Goal: Information Seeking & Learning: Learn about a topic

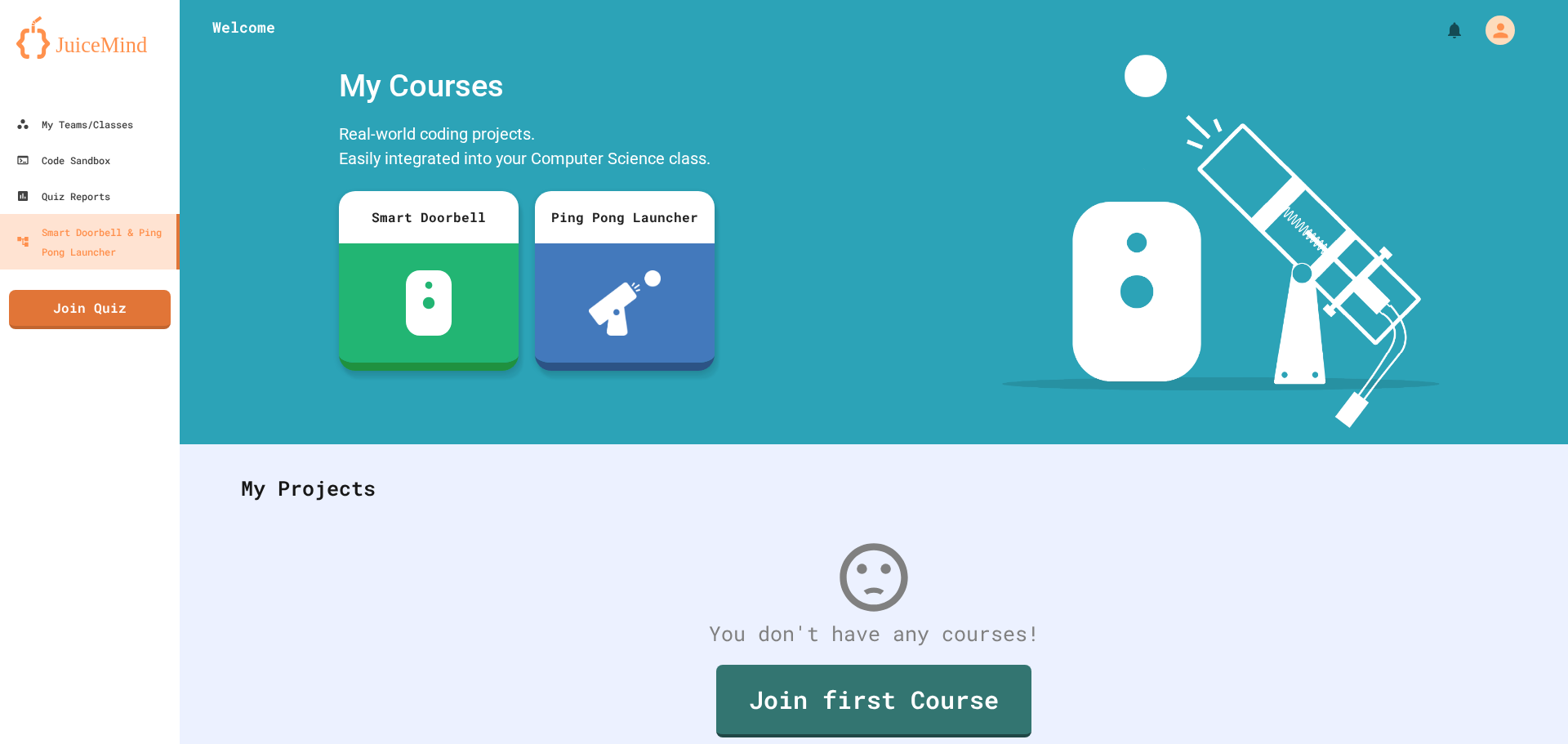
scroll to position [75, 0]
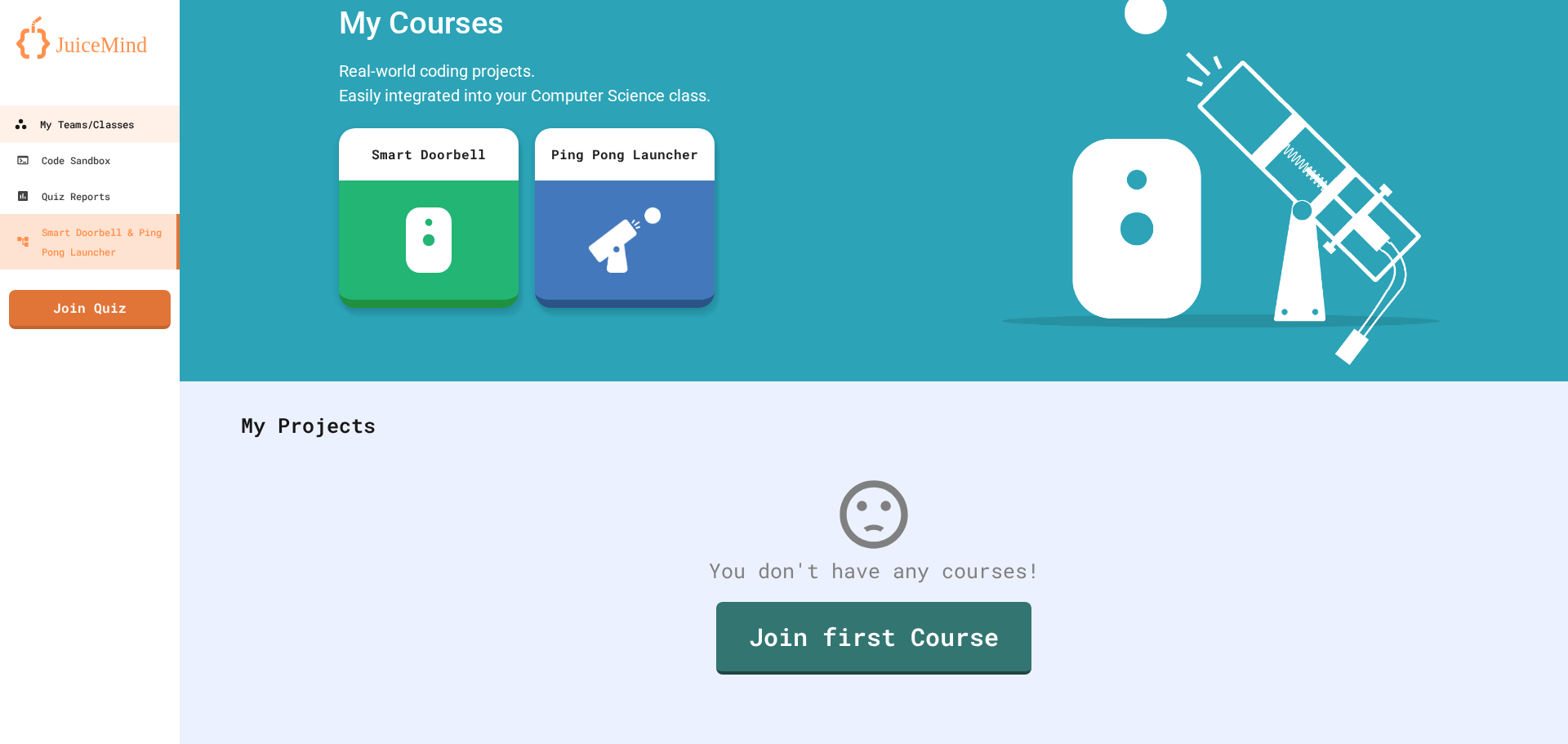
click at [130, 124] on div "My Teams/Classes" at bounding box center [74, 124] width 120 height 20
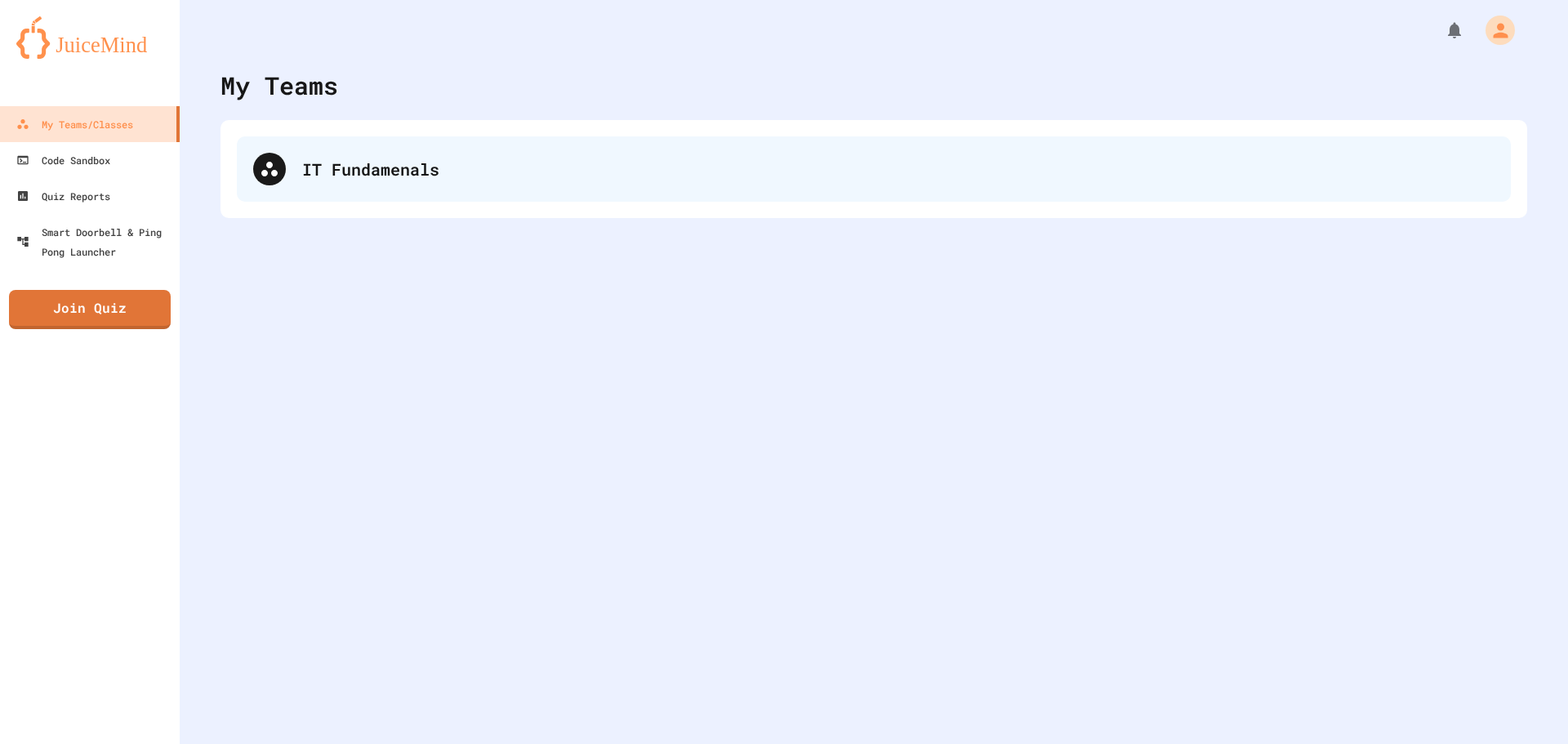
click at [338, 164] on div "IT Fundamenals" at bounding box center [898, 169] width 1192 height 24
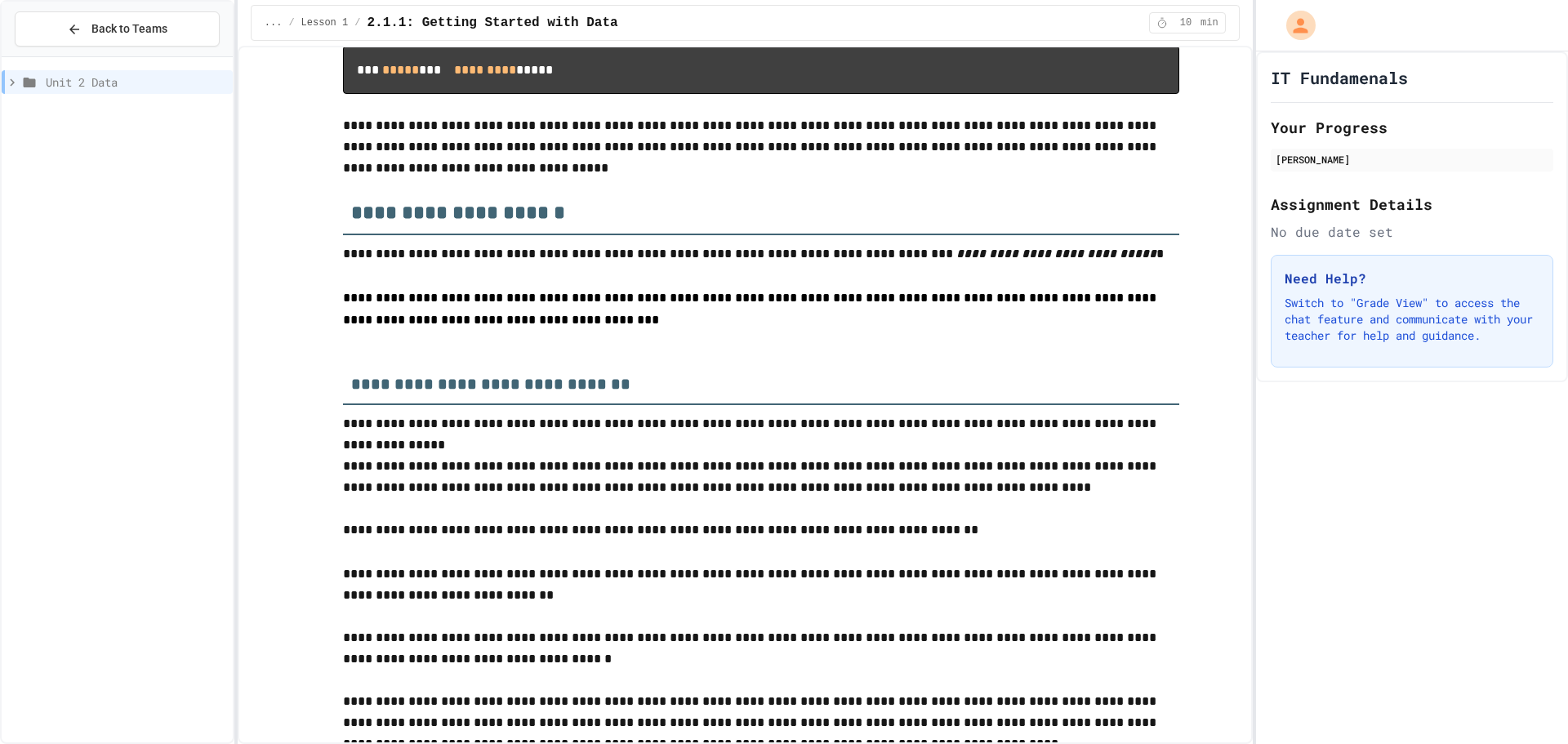
scroll to position [1435, 0]
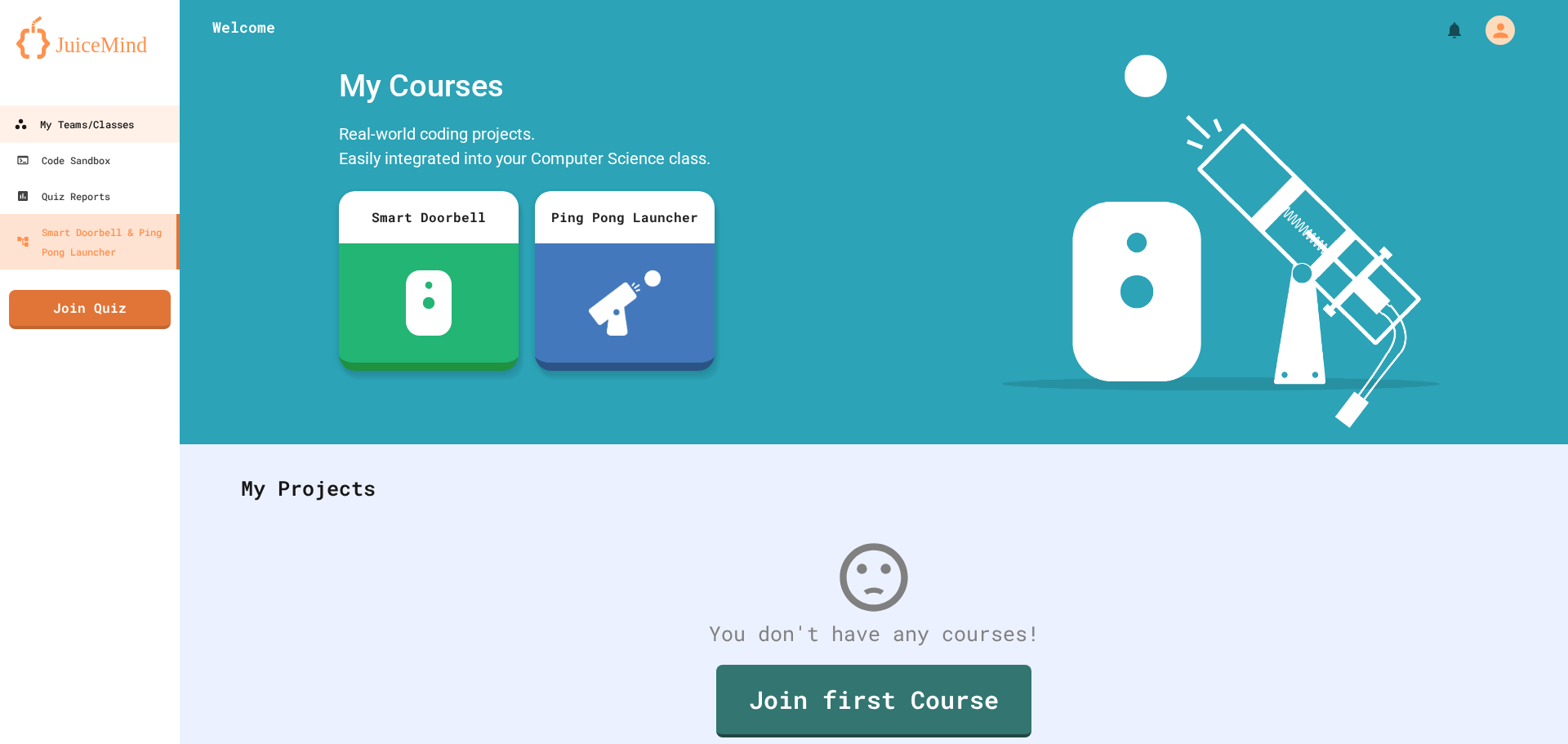
click at [105, 133] on div "My Teams/Classes" at bounding box center [74, 124] width 120 height 20
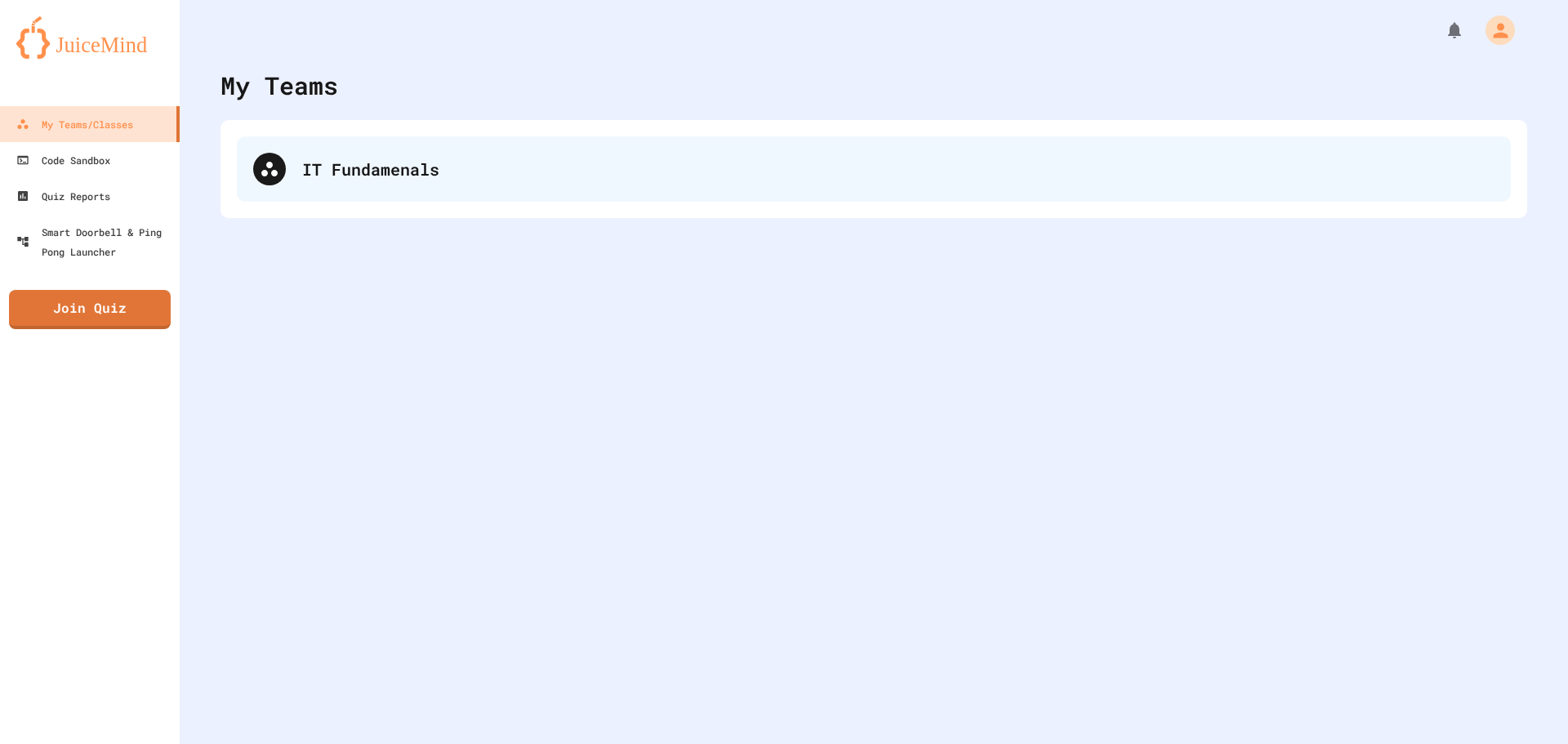
click at [314, 176] on div "IT Fundamenals" at bounding box center [898, 169] width 1192 height 24
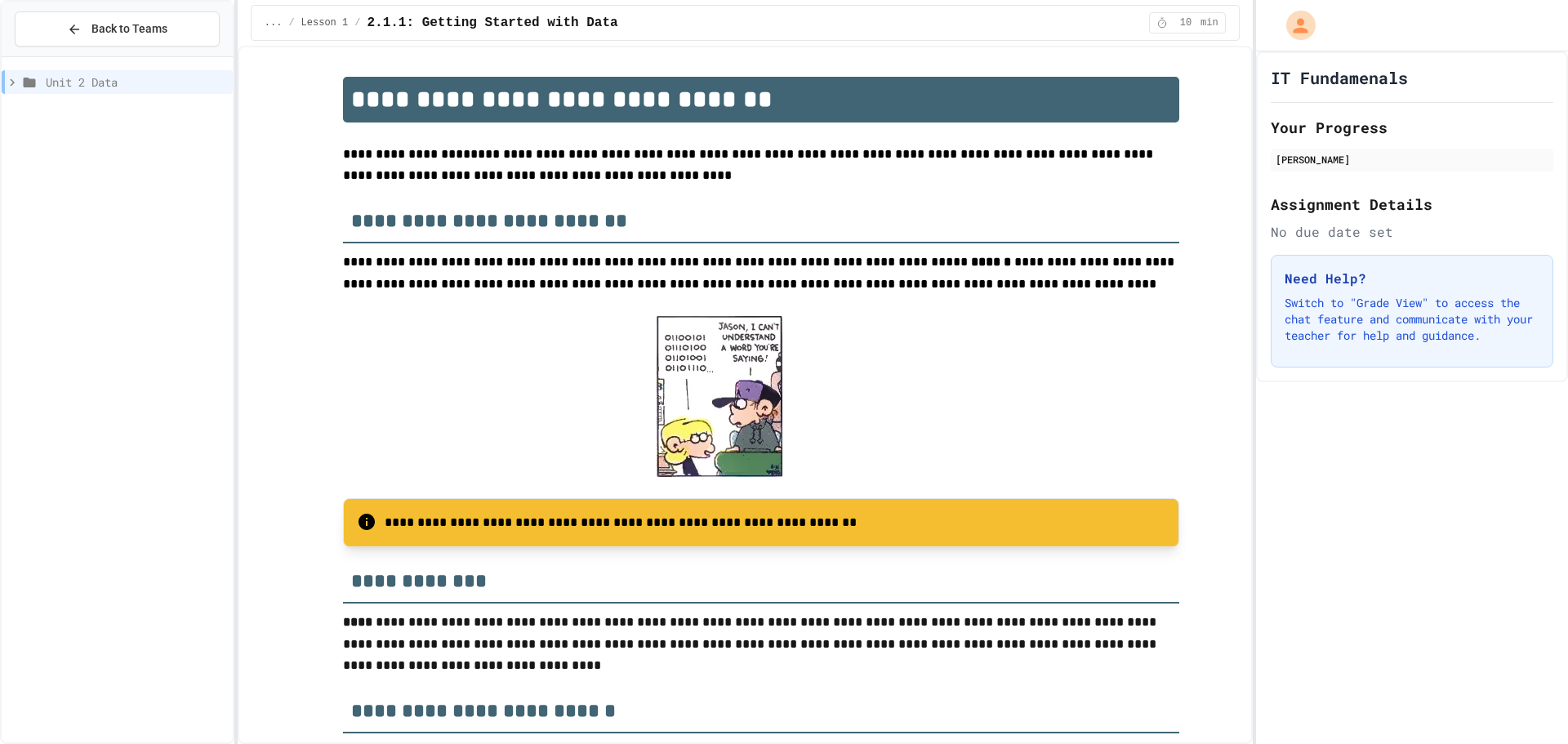
click at [89, 85] on span "Unit 2 Data" at bounding box center [136, 82] width 181 height 17
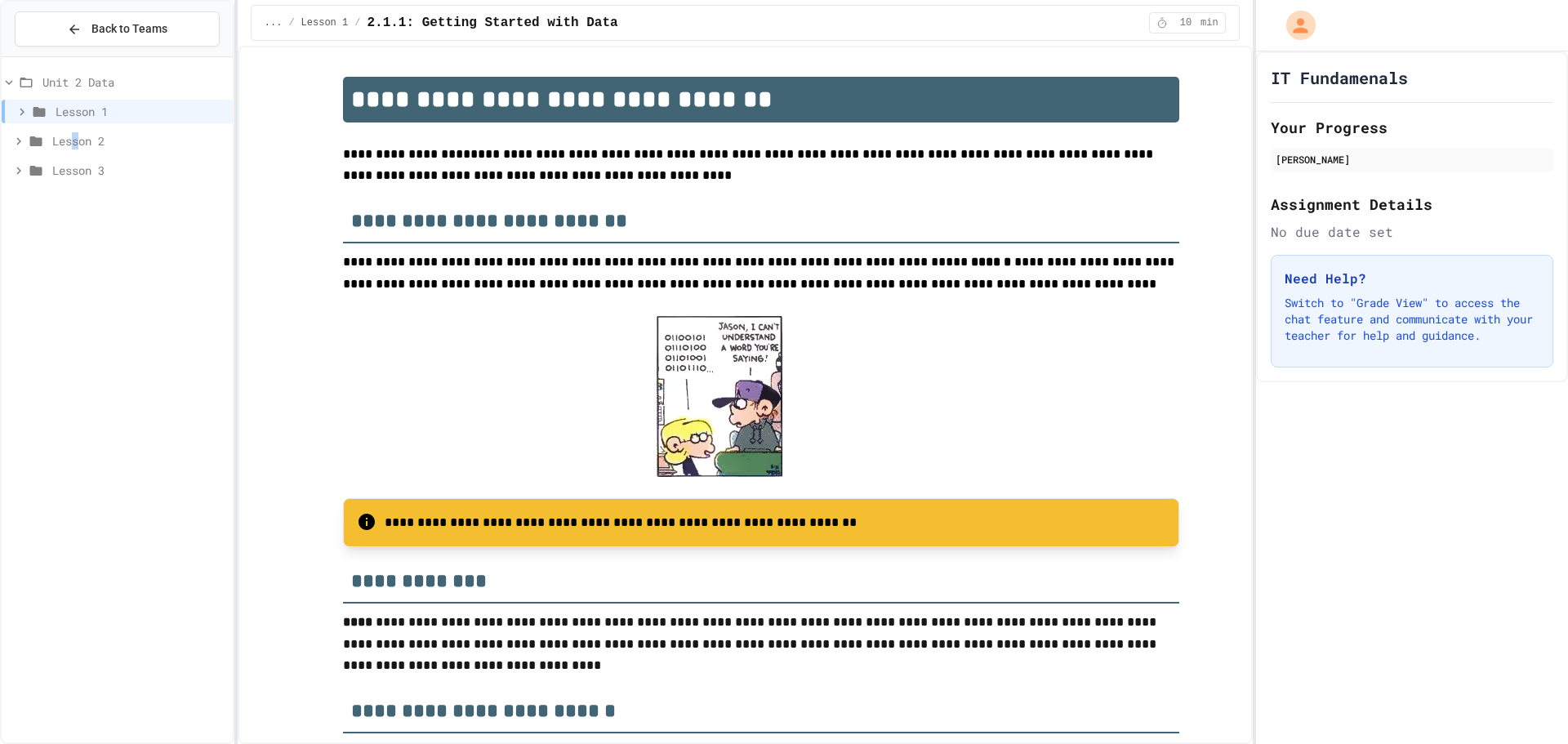
click at [78, 148] on span "Lesson 2" at bounding box center [139, 141] width 174 height 17
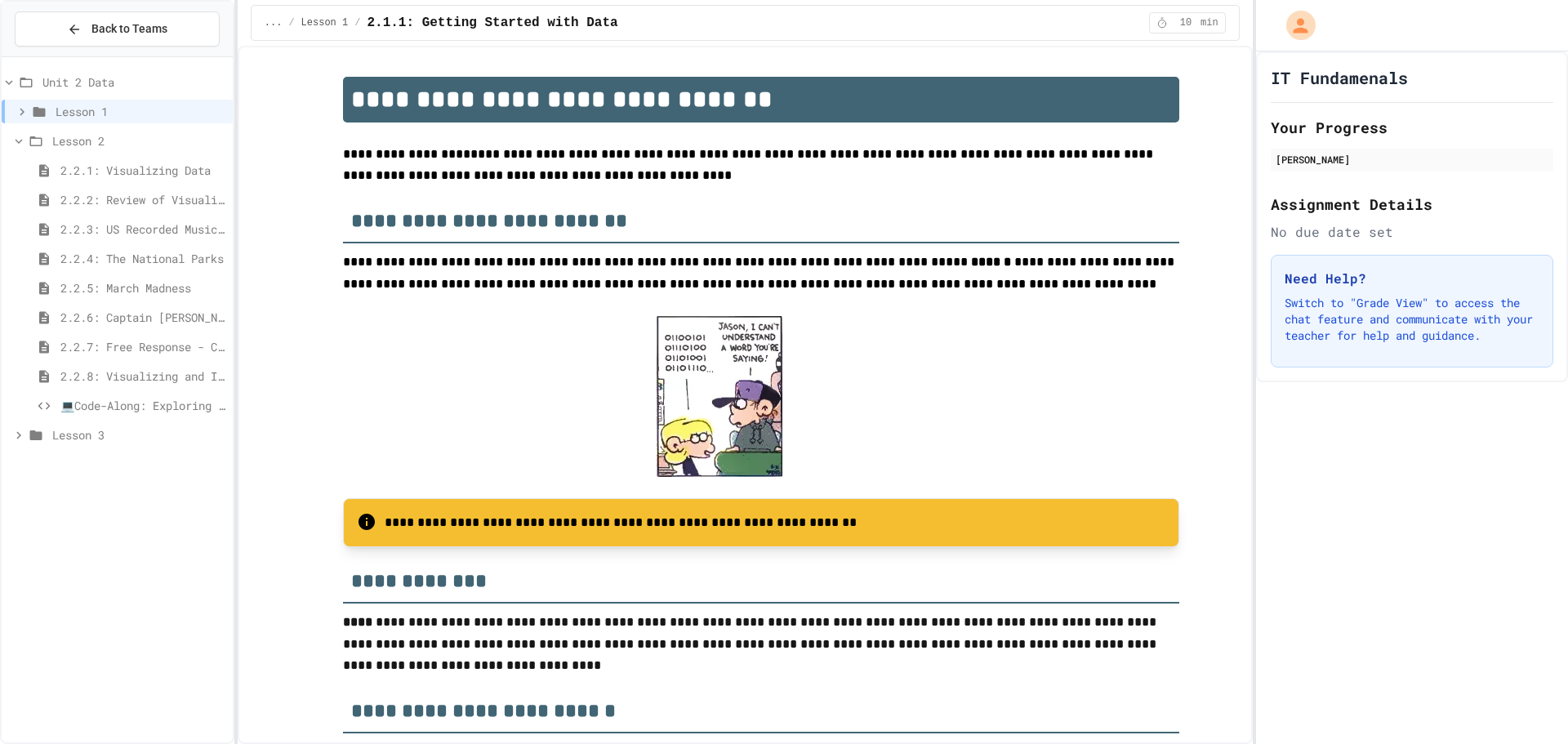
click at [124, 402] on span "💻Code-Along: Exploring Data Through Visualization" at bounding box center [144, 405] width 166 height 17
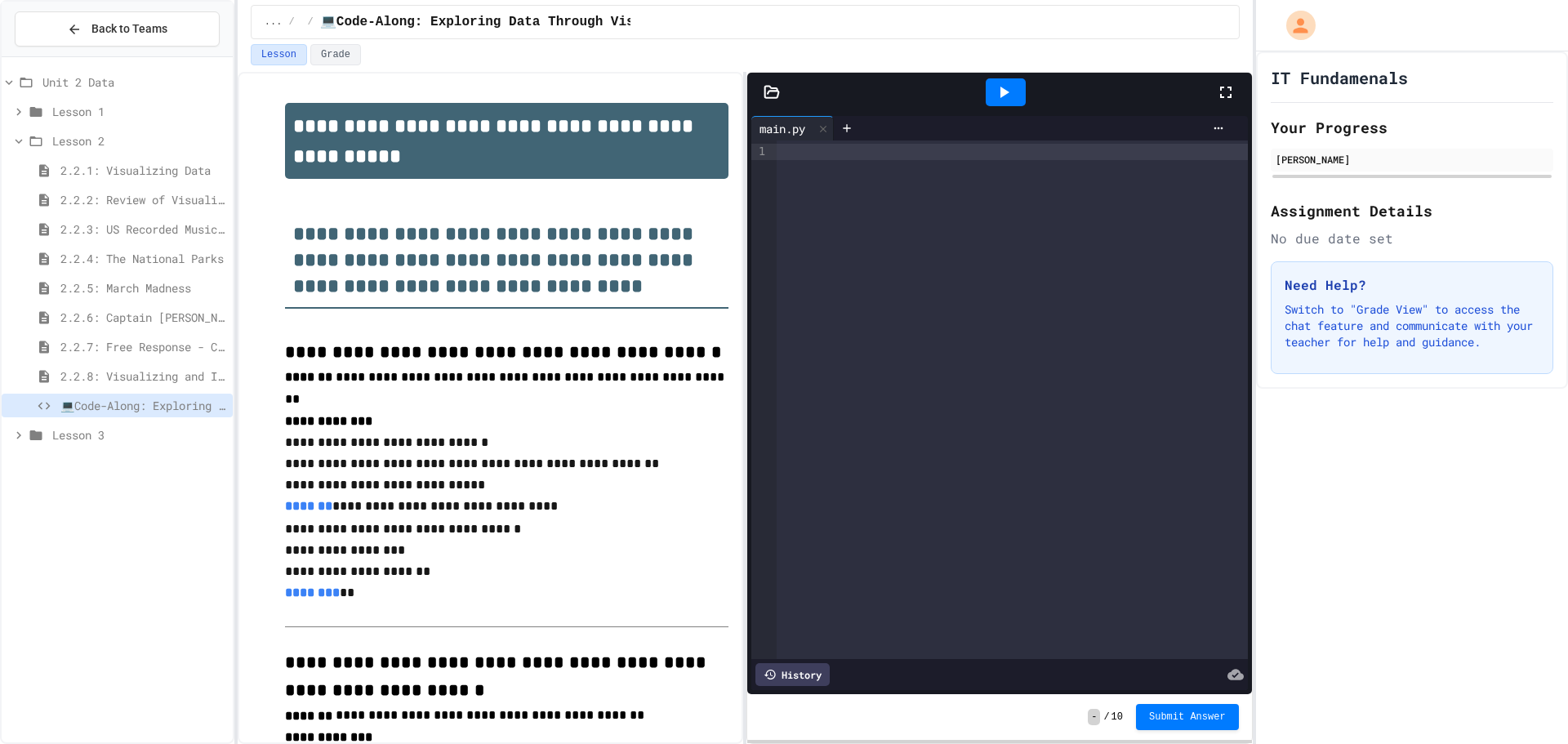
click at [805, 152] on div at bounding box center [1012, 151] width 471 height 16
click at [796, 623] on div at bounding box center [1012, 399] width 471 height 519
click at [806, 144] on div at bounding box center [1000, 151] width 448 height 16
click at [794, 152] on div at bounding box center [1000, 151] width 448 height 16
click at [300, 500] on link "*******" at bounding box center [308, 506] width 47 height 12
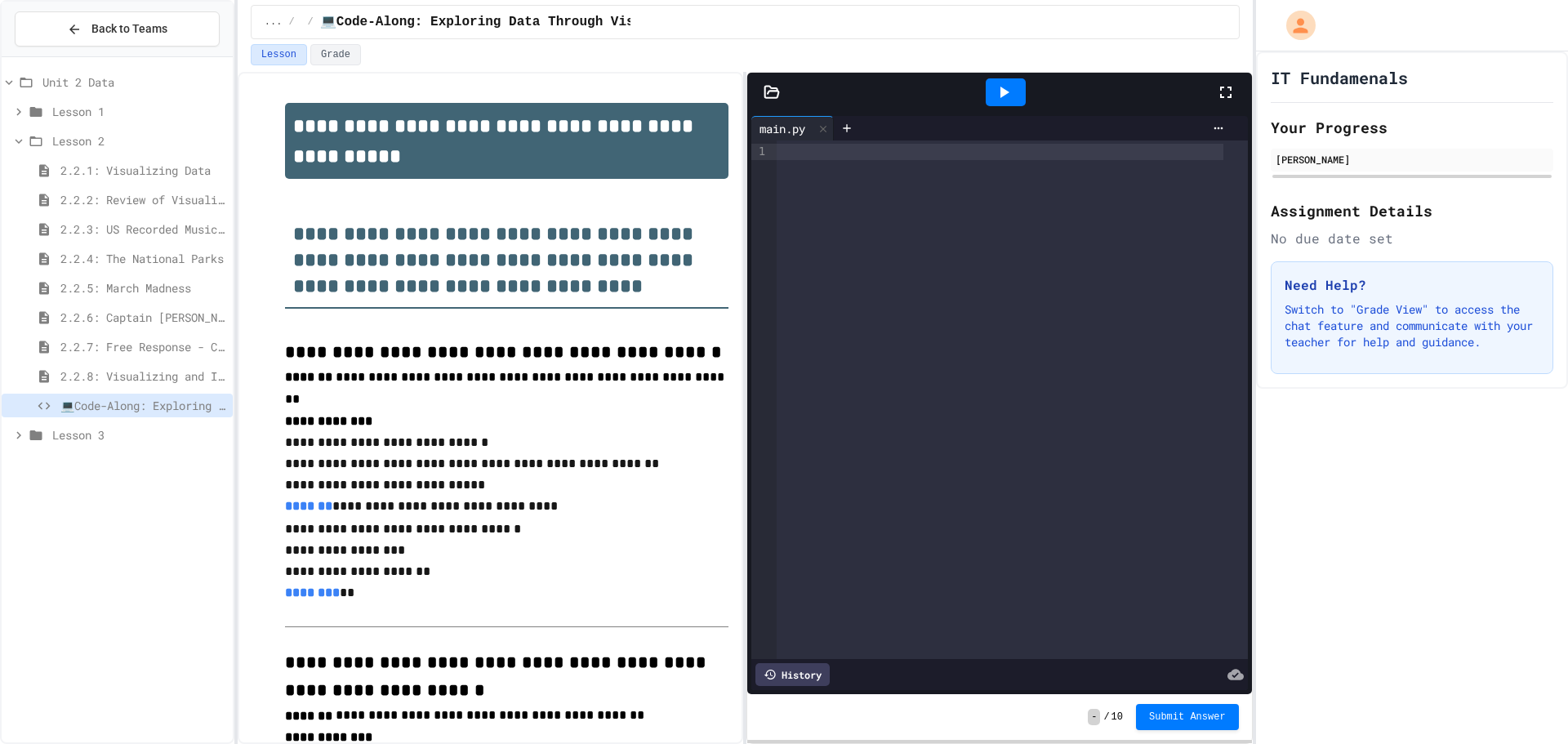
click at [858, 144] on div at bounding box center [1000, 151] width 448 height 16
click at [888, 274] on div "**********" at bounding box center [1012, 399] width 471 height 519
click at [1092, 328] on div "**********" at bounding box center [1012, 399] width 471 height 519
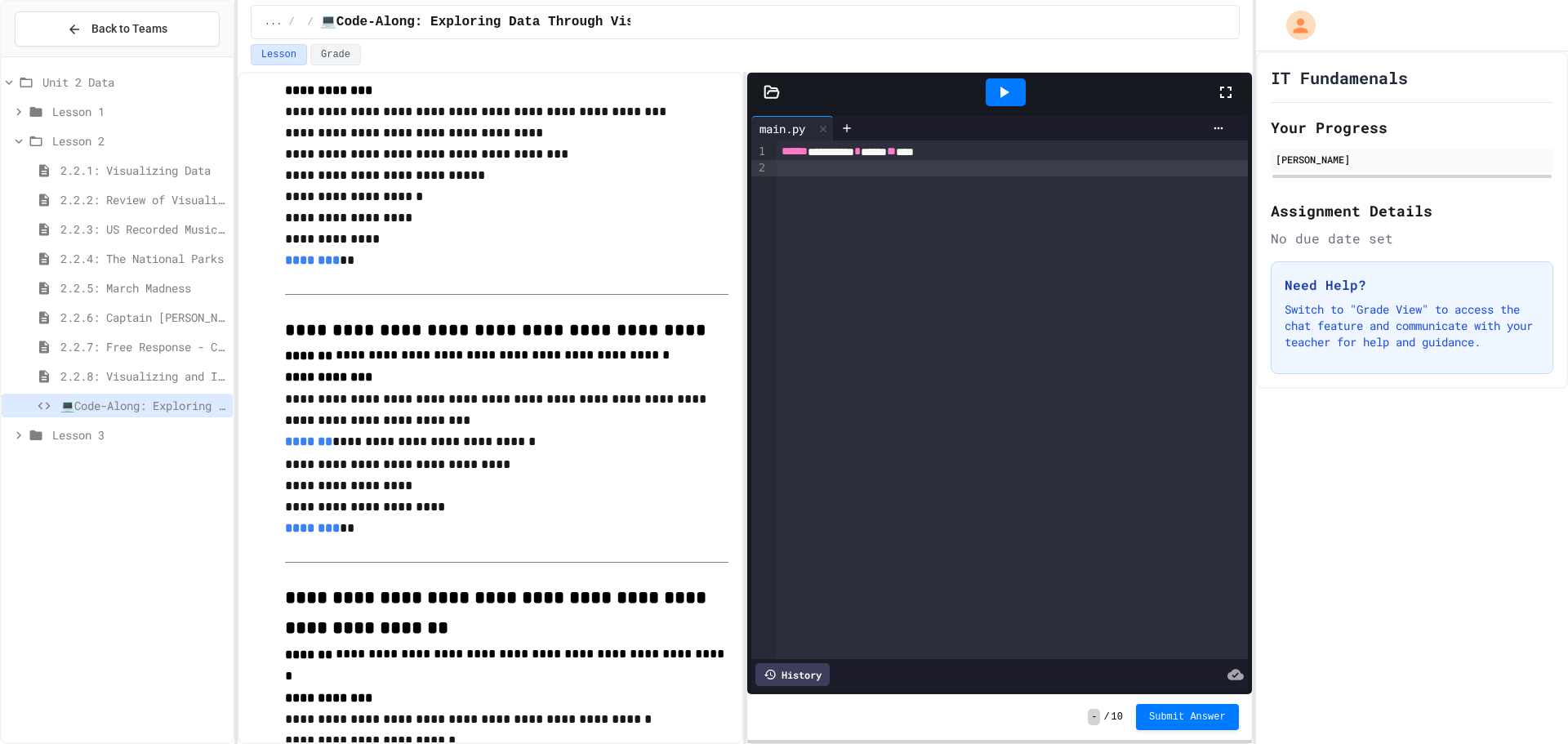
scroll to position [1143, 0]
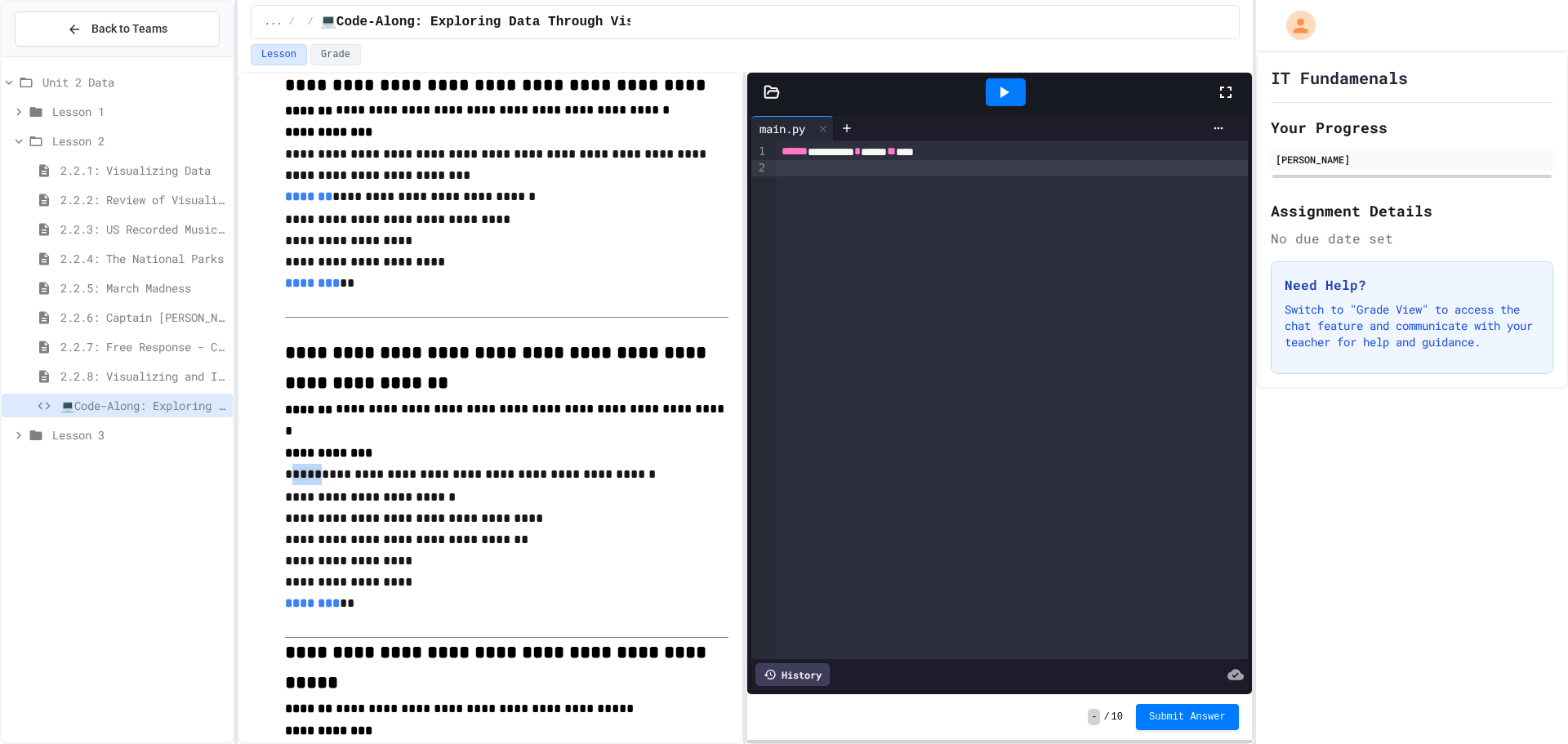
drag, startPoint x: 289, startPoint y: 432, endPoint x: 320, endPoint y: 428, distance: 31.3
click at [320, 464] on p "**********" at bounding box center [506, 475] width 444 height 23
click at [236, 477] on div at bounding box center [236, 372] width 3 height 744
click at [286, 485] on p "**********" at bounding box center [506, 495] width 444 height 21
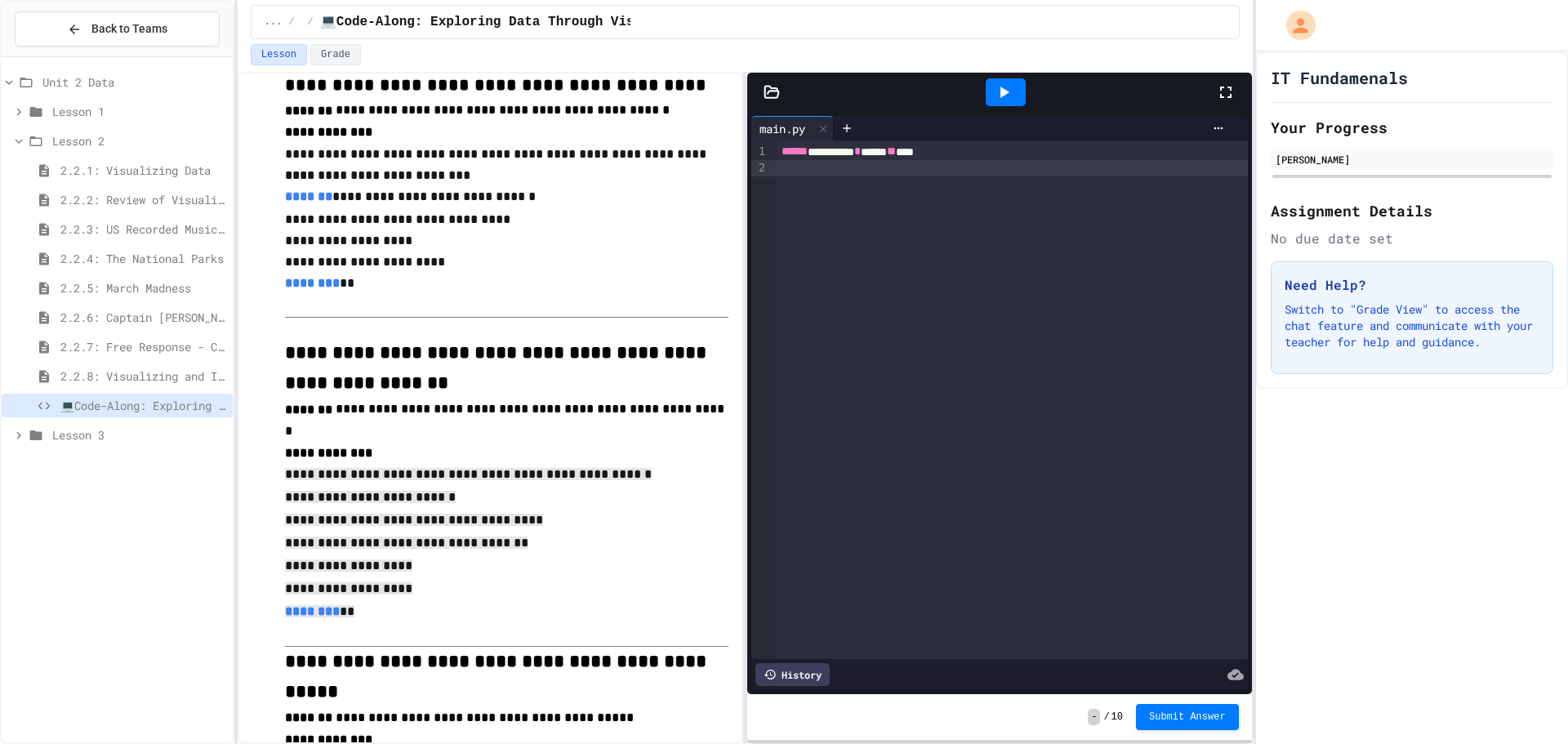
drag, startPoint x: 286, startPoint y: 432, endPoint x: 515, endPoint y: 565, distance: 264.8
click at [792, 170] on div at bounding box center [1012, 167] width 471 height 16
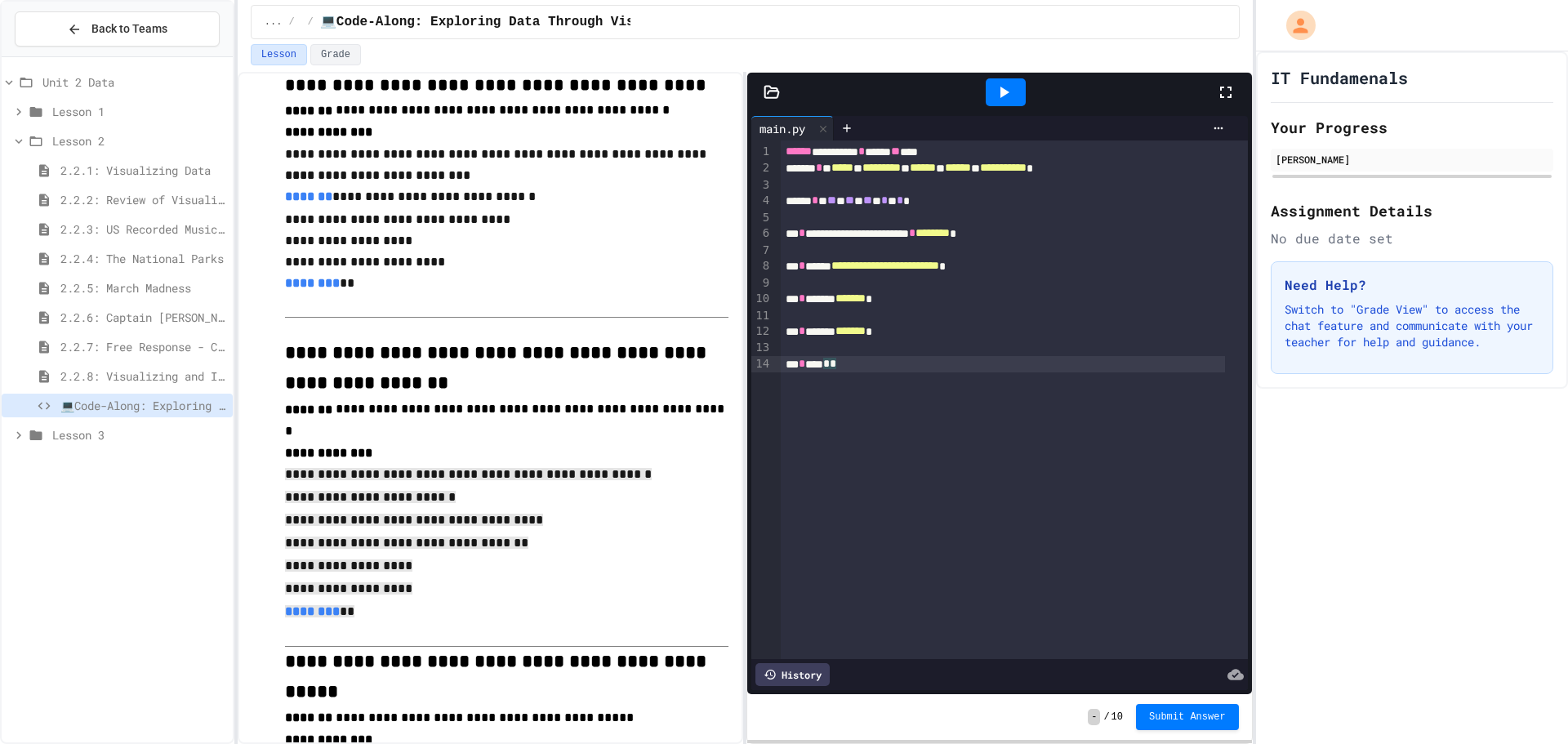
click at [990, 84] on div at bounding box center [1005, 92] width 40 height 28
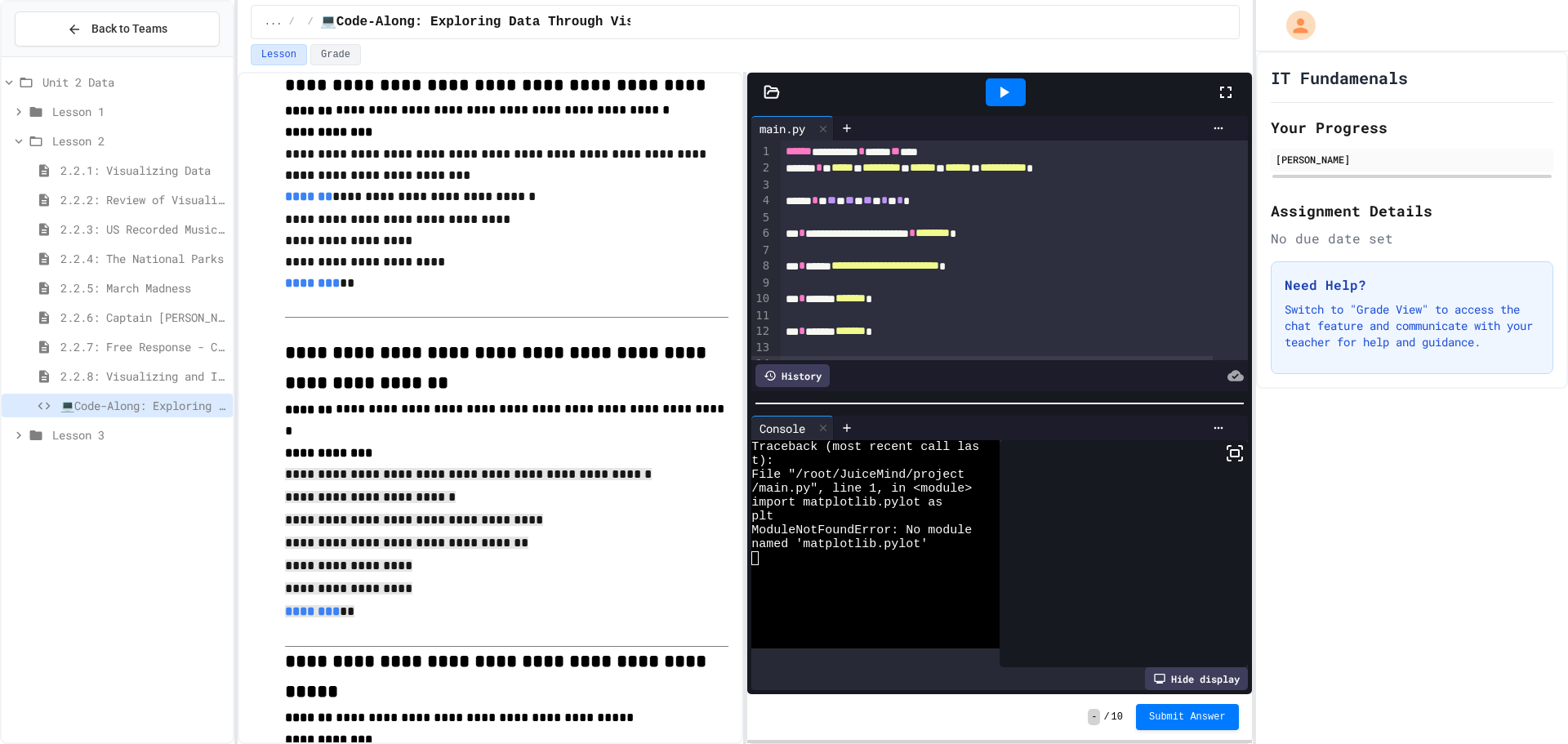
click at [1093, 488] on div at bounding box center [1124, 554] width 248 height 228
click at [1225, 446] on icon at bounding box center [1234, 453] width 19 height 19
click at [1228, 440] on div at bounding box center [1124, 554] width 248 height 228
click at [1225, 443] on icon at bounding box center [1234, 453] width 19 height 19
